Goal: Transaction & Acquisition: Download file/media

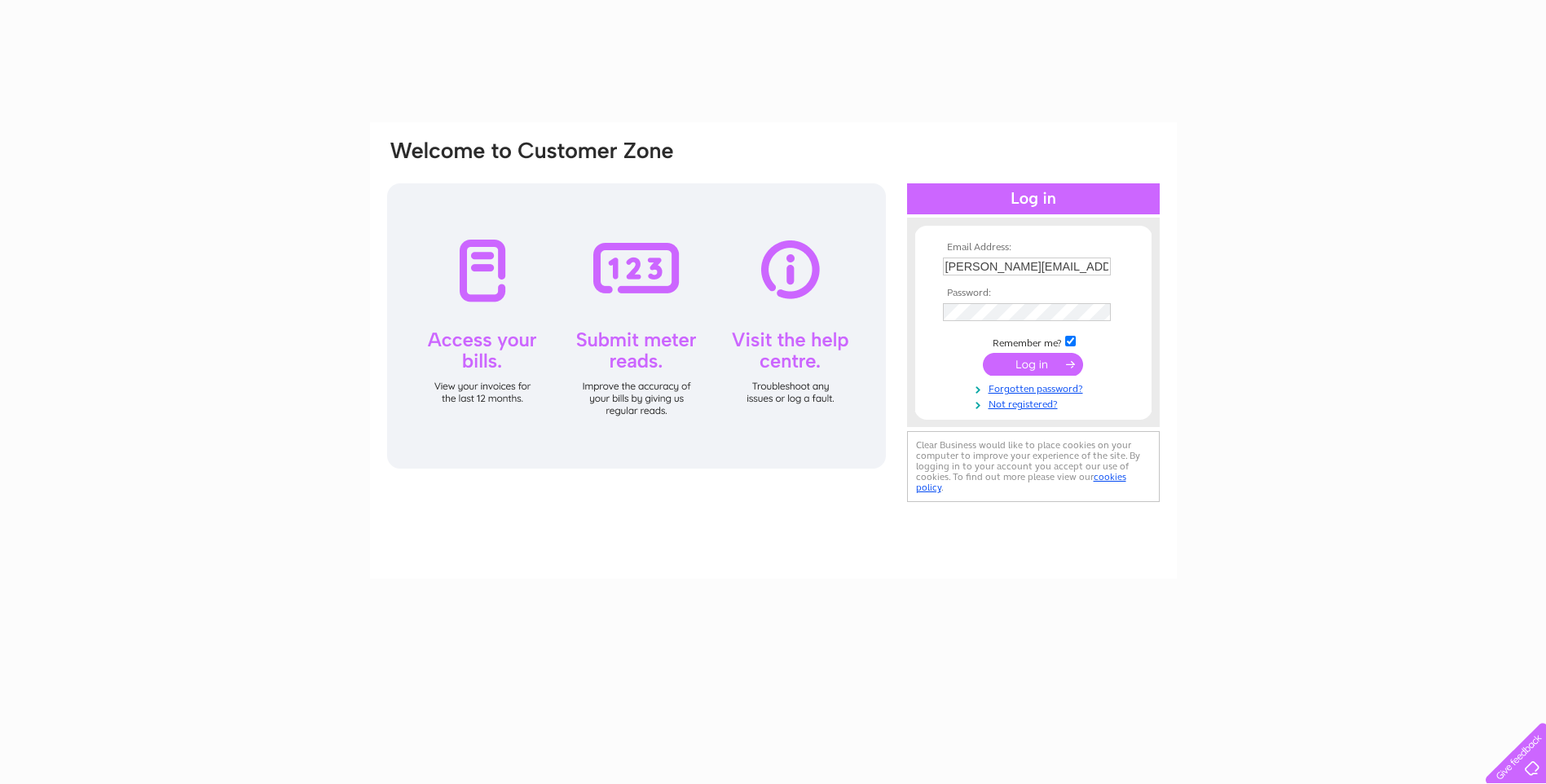
click at [1022, 362] on input "submit" at bounding box center [1032, 363] width 100 height 23
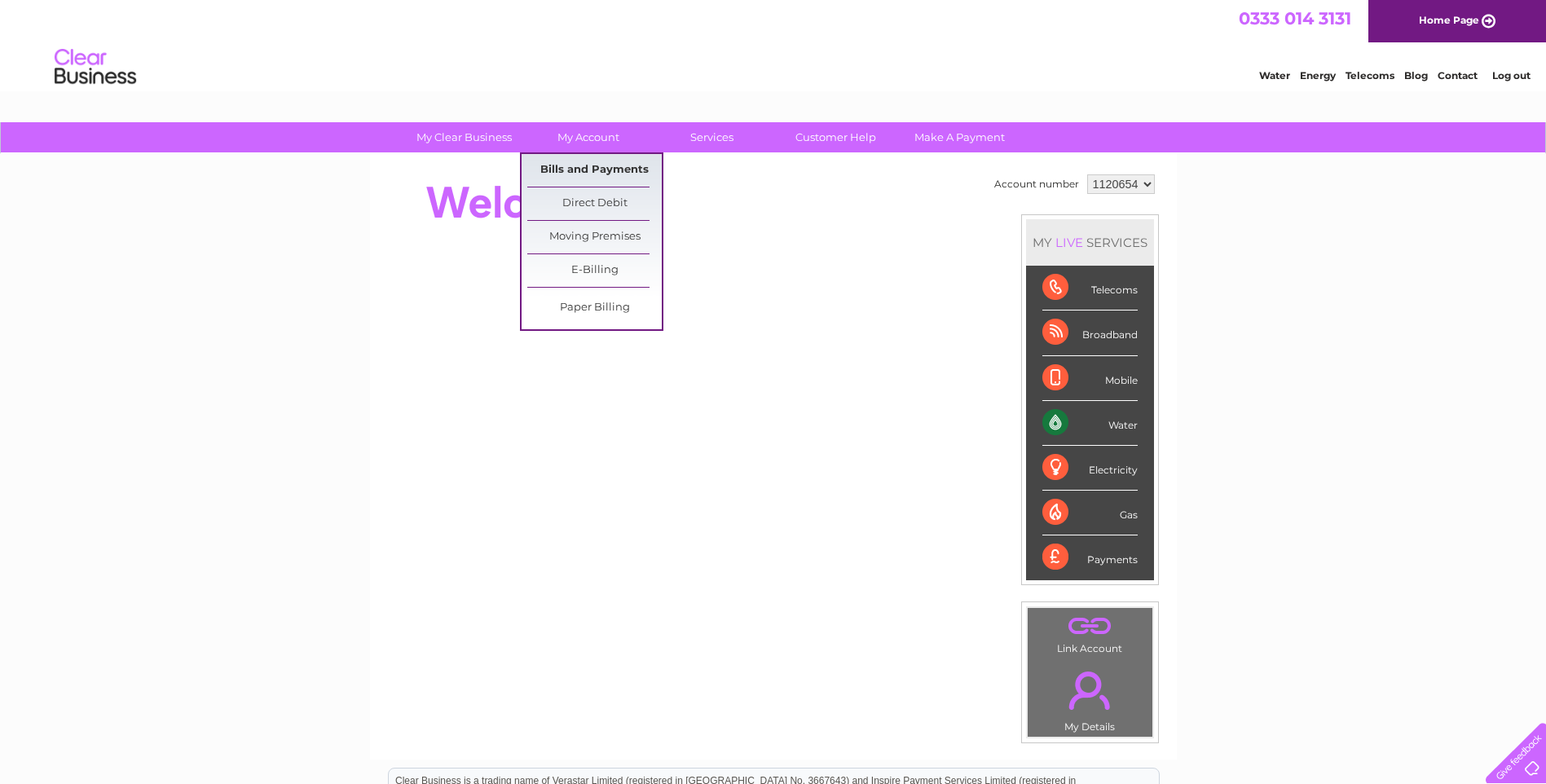
click at [574, 174] on link "Bills and Payments" at bounding box center [594, 170] width 135 height 33
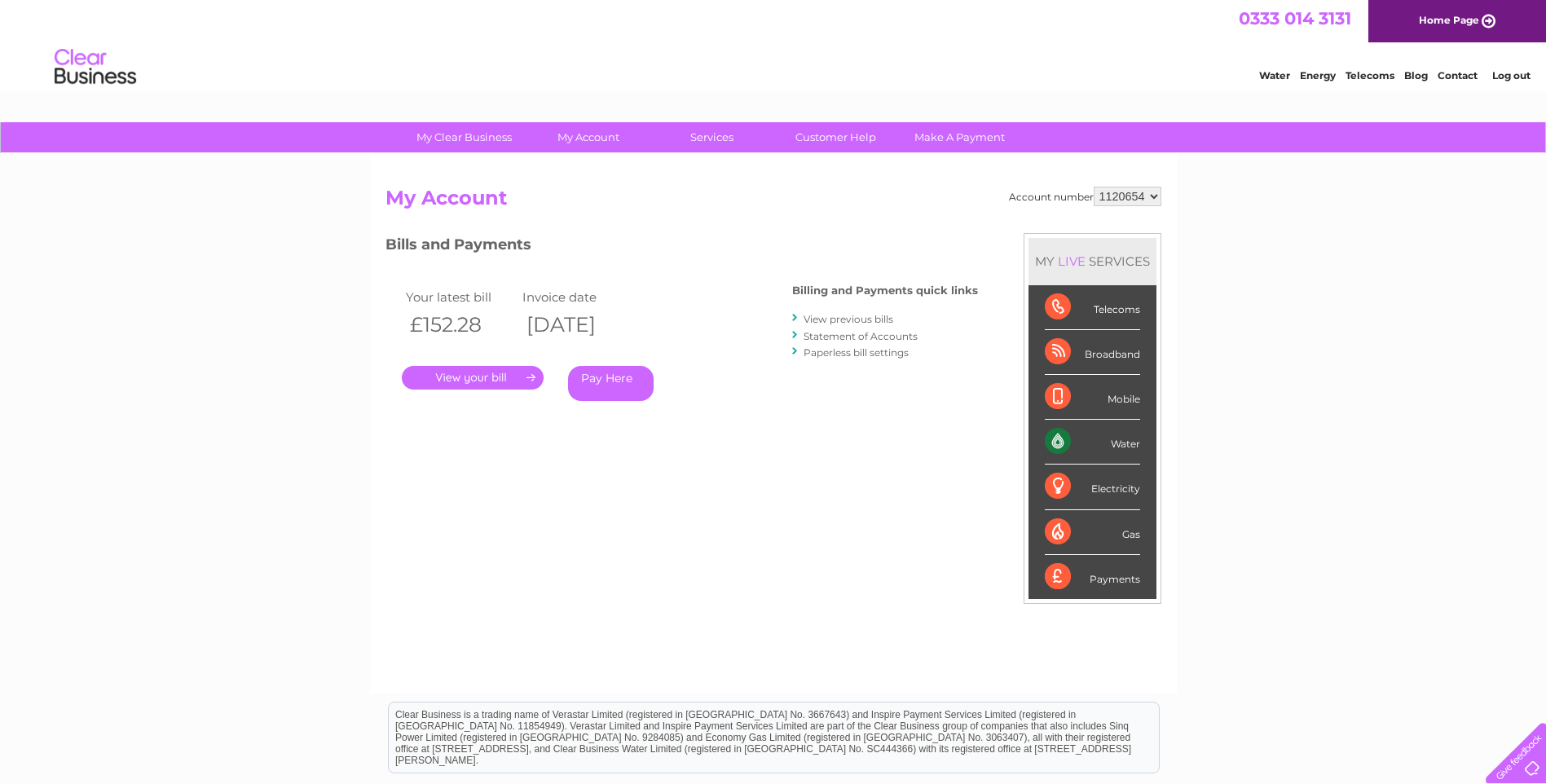
click at [480, 379] on link "." at bounding box center [473, 378] width 142 height 24
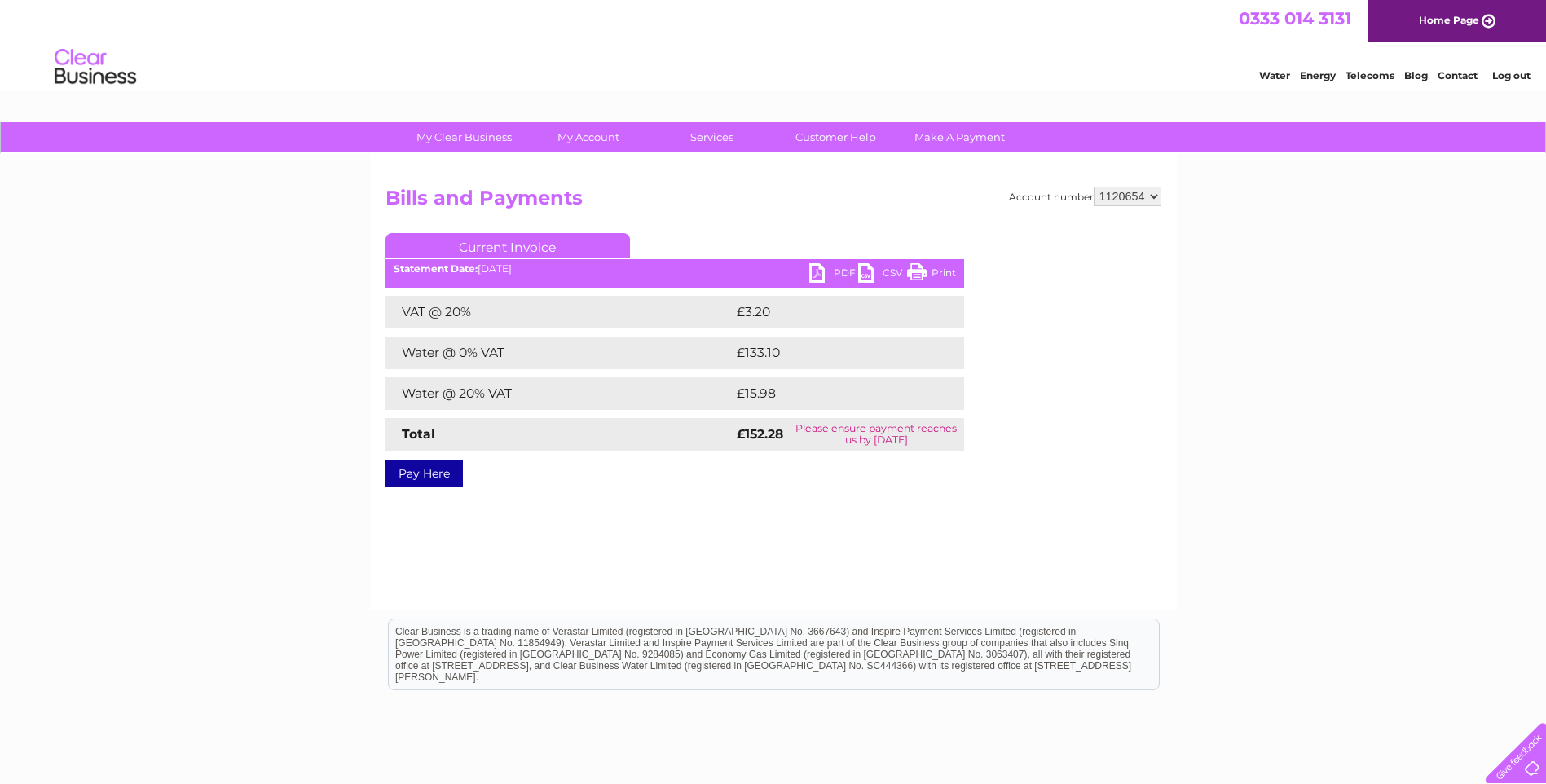
click at [835, 273] on link "PDF" at bounding box center [833, 275] width 49 height 24
click at [1507, 78] on link "Log out" at bounding box center [1511, 74] width 38 height 12
